Goal: Information Seeking & Learning: Understand process/instructions

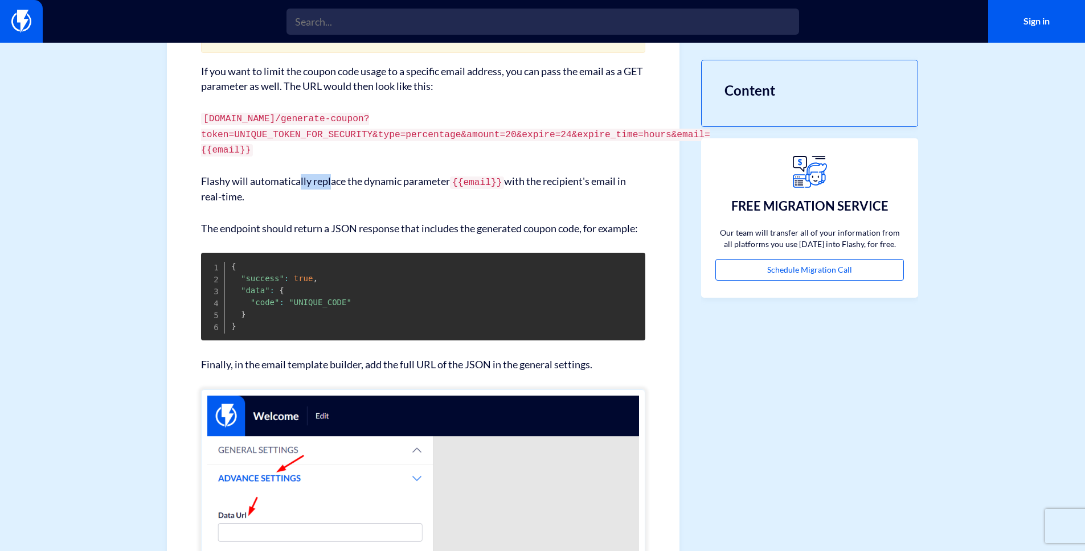
click at [455, 196] on p "Flashy will automatically replace the dynamic parameter {{email}} with the reci…" at bounding box center [423, 189] width 444 height 30
click at [455, 189] on code "{{email}}" at bounding box center [477, 183] width 54 height 13
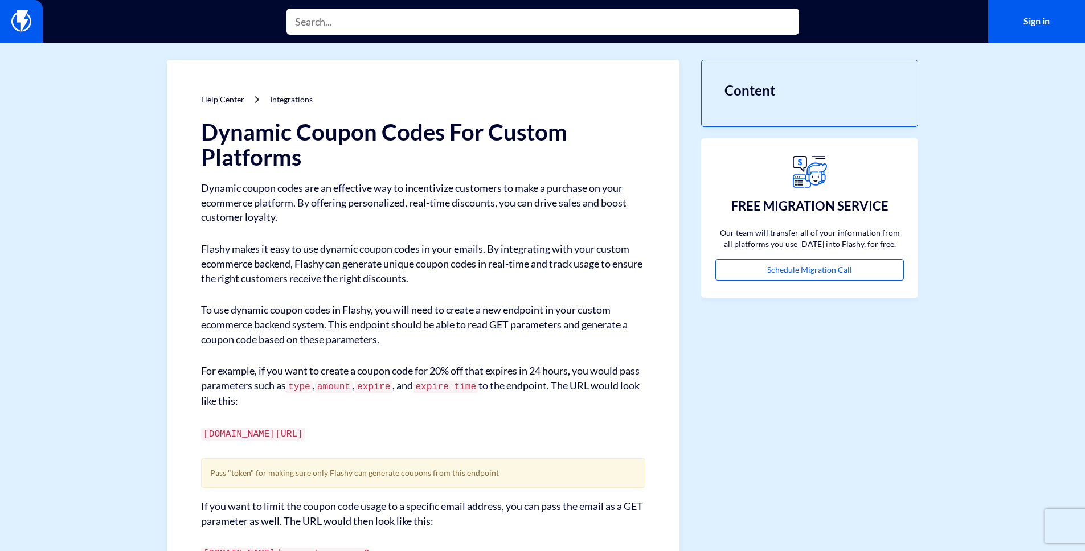
click at [388, 21] on input "text" at bounding box center [543, 22] width 513 height 26
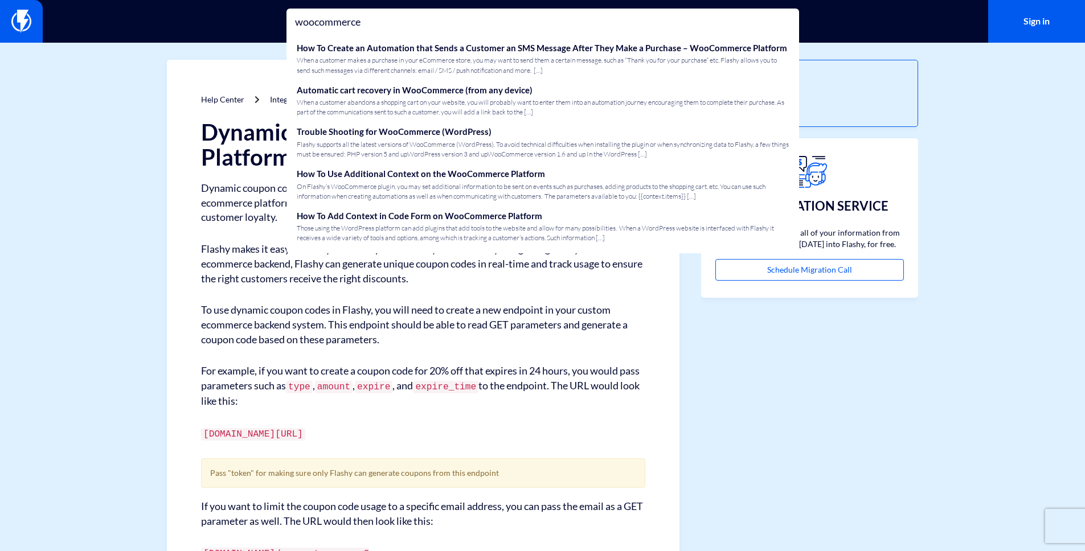
type input "woocommerce"
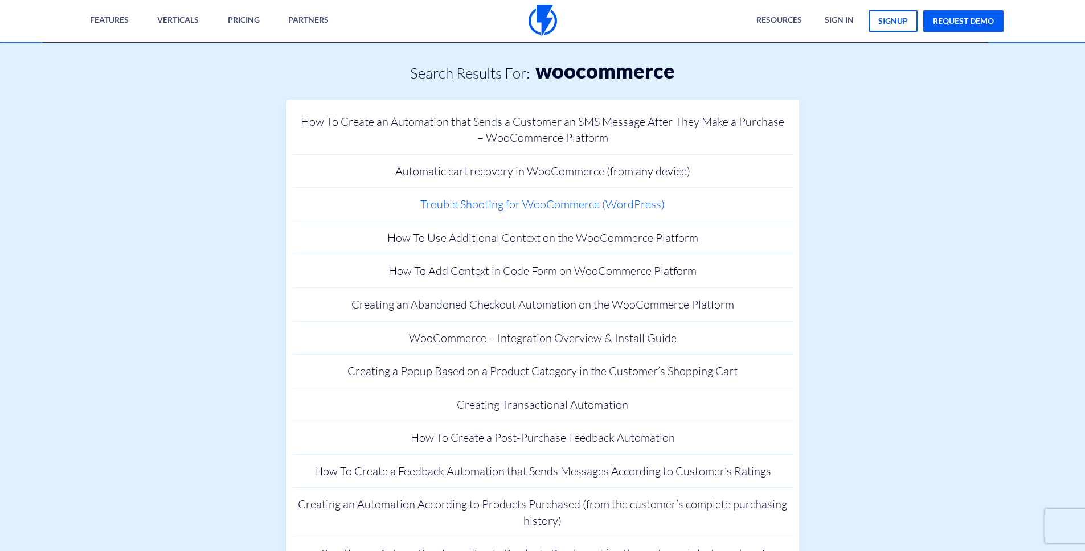
scroll to position [313, 0]
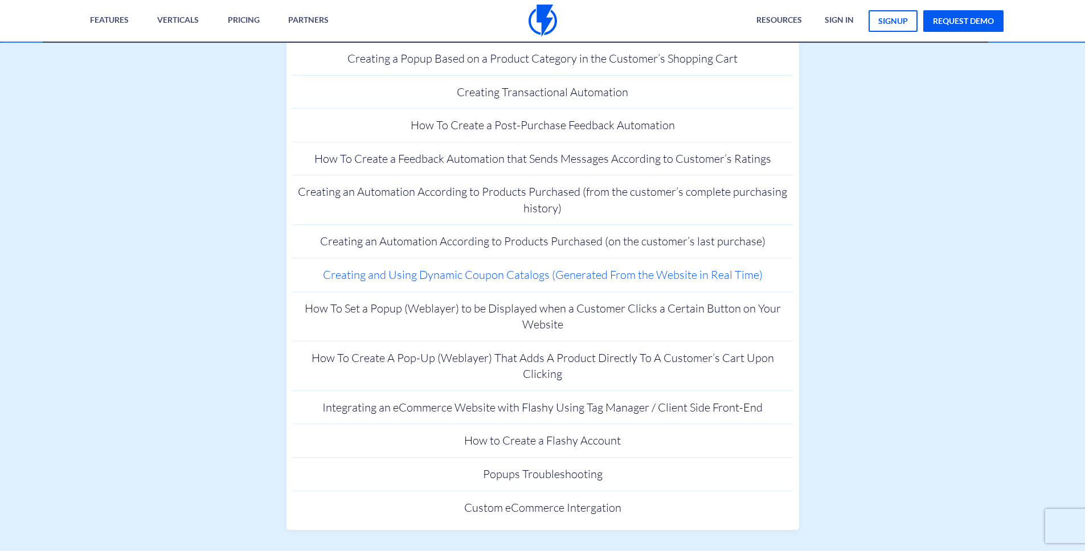
click at [425, 277] on link "Creating and Using Dynamic Coupon Catalogs (Generated From the Website in Real …" at bounding box center [542, 276] width 501 height 34
